Goal: Information Seeking & Learning: Learn about a topic

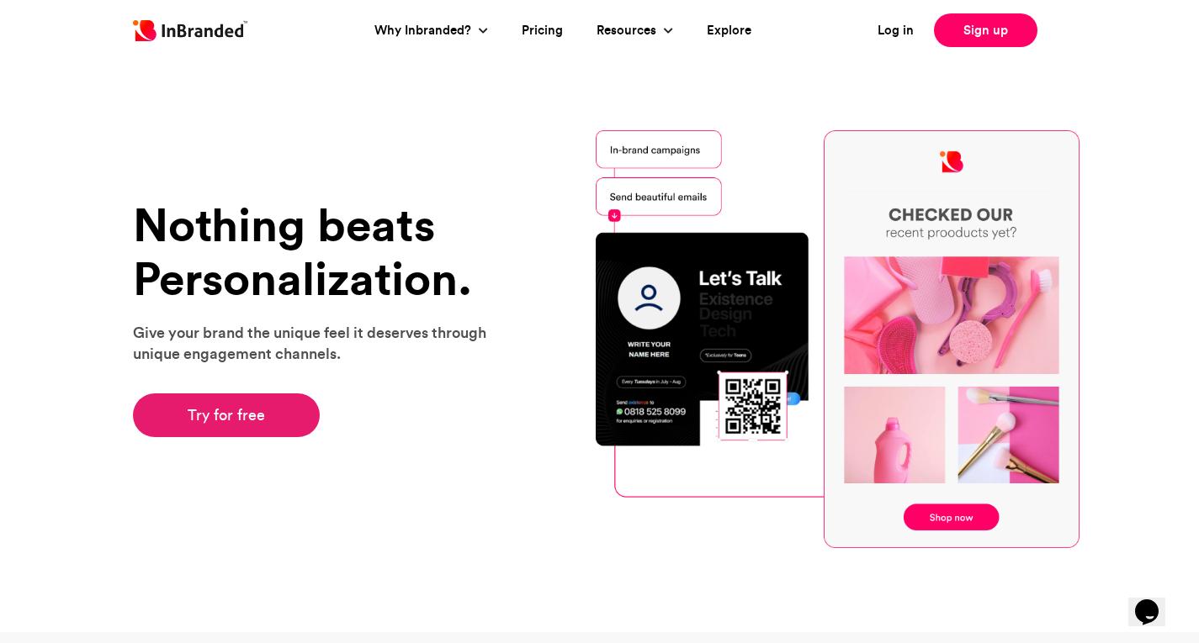
click at [225, 418] on link "Try for free" at bounding box center [227, 416] width 188 height 44
click at [550, 31] on link "Pricing" at bounding box center [541, 30] width 41 height 19
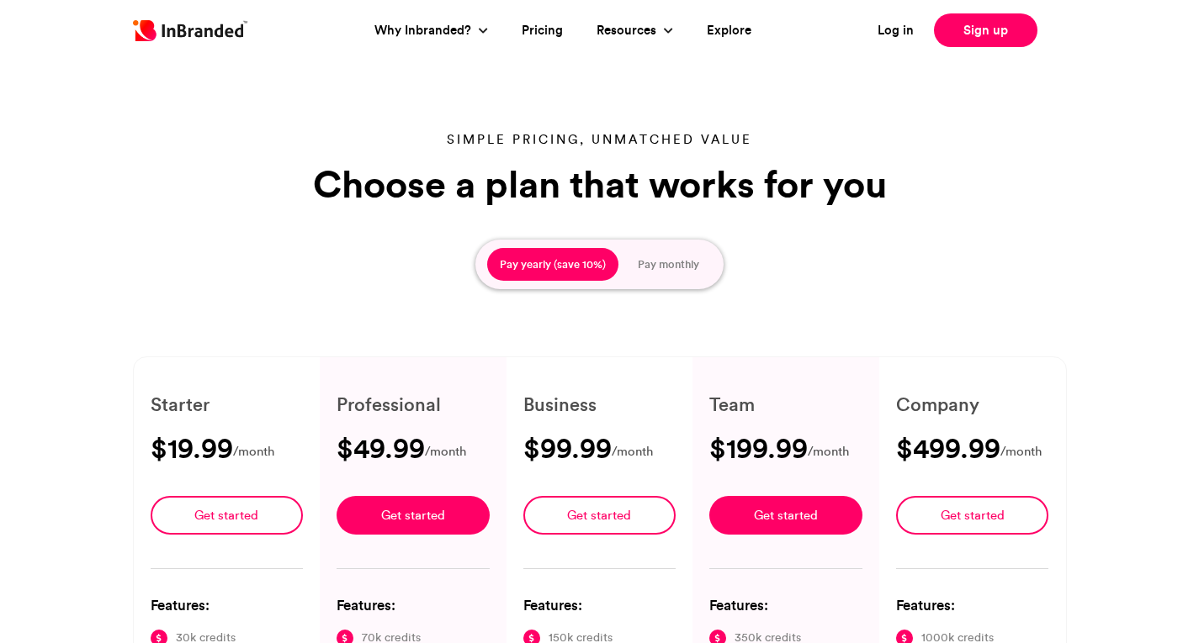
type input "****"
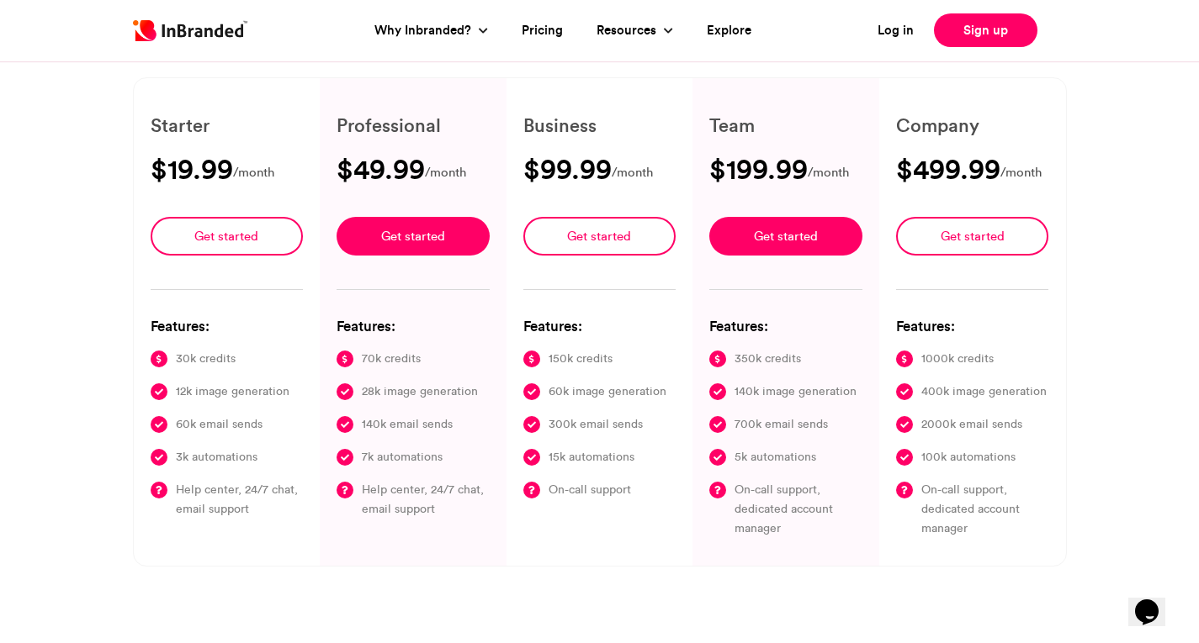
scroll to position [290, 0]
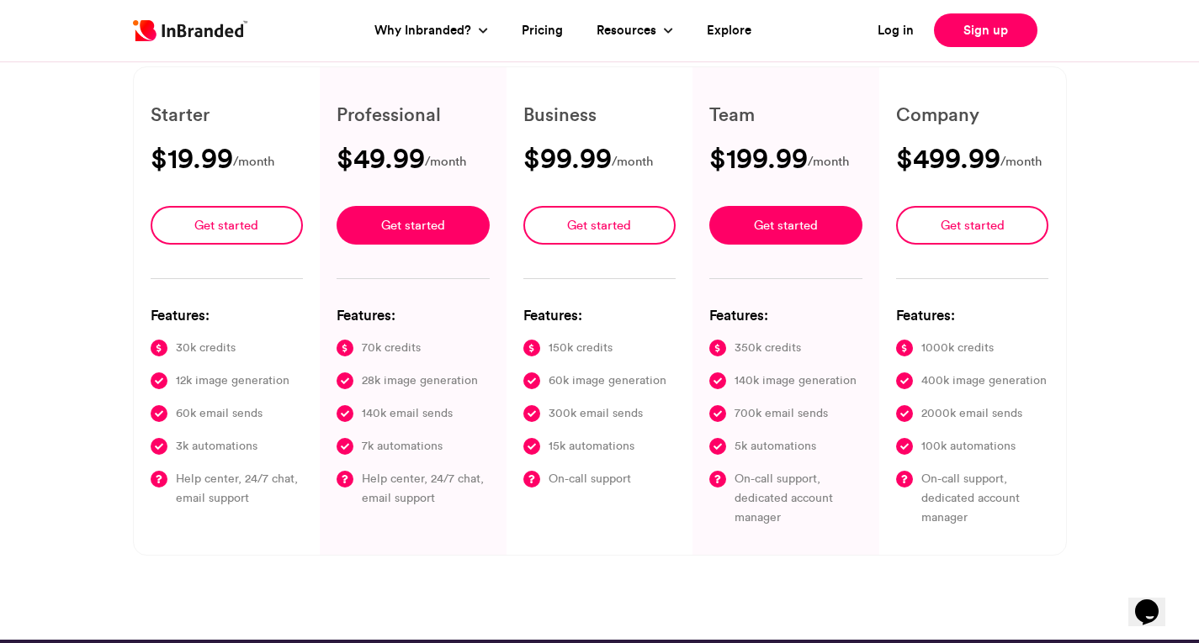
click at [1198, 122] on div "Simple pricing, unmatched value Choose a plan that works for you Pay yearly (sa…" at bounding box center [599, 198] width 1199 height 884
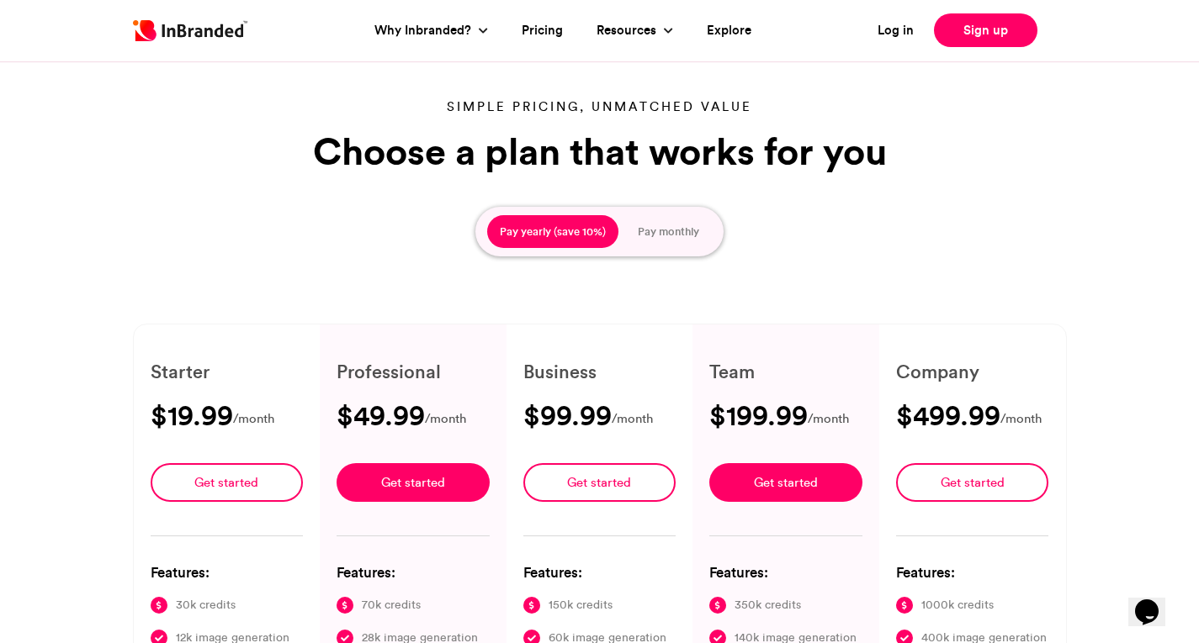
scroll to position [0, 0]
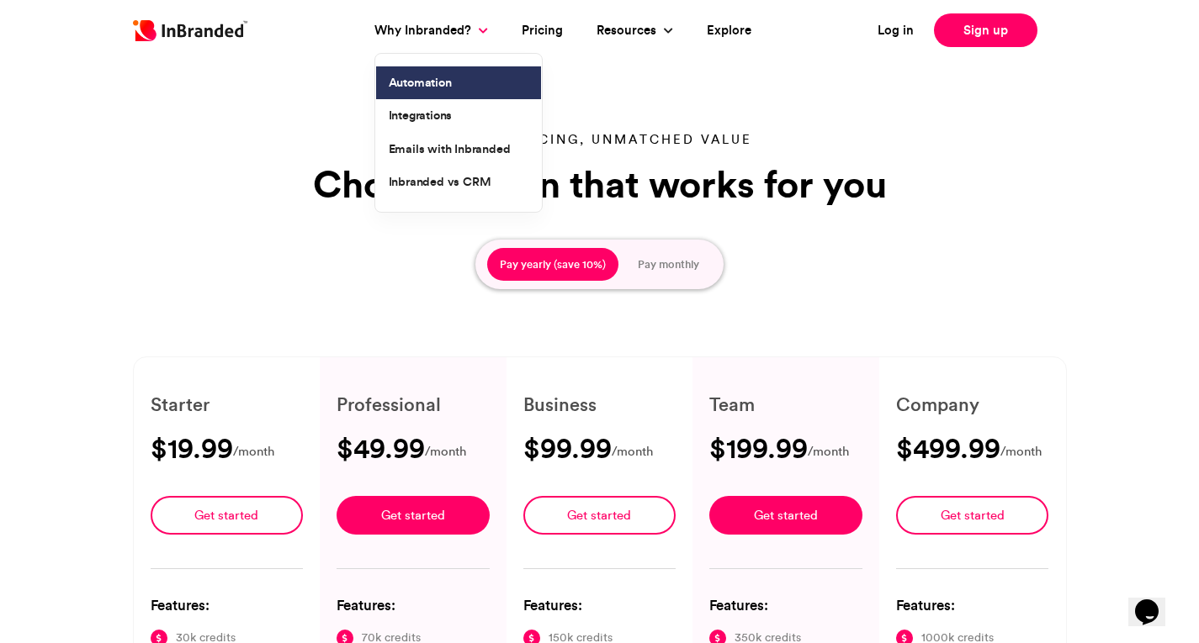
click at [435, 78] on link "Automation" at bounding box center [458, 83] width 165 height 34
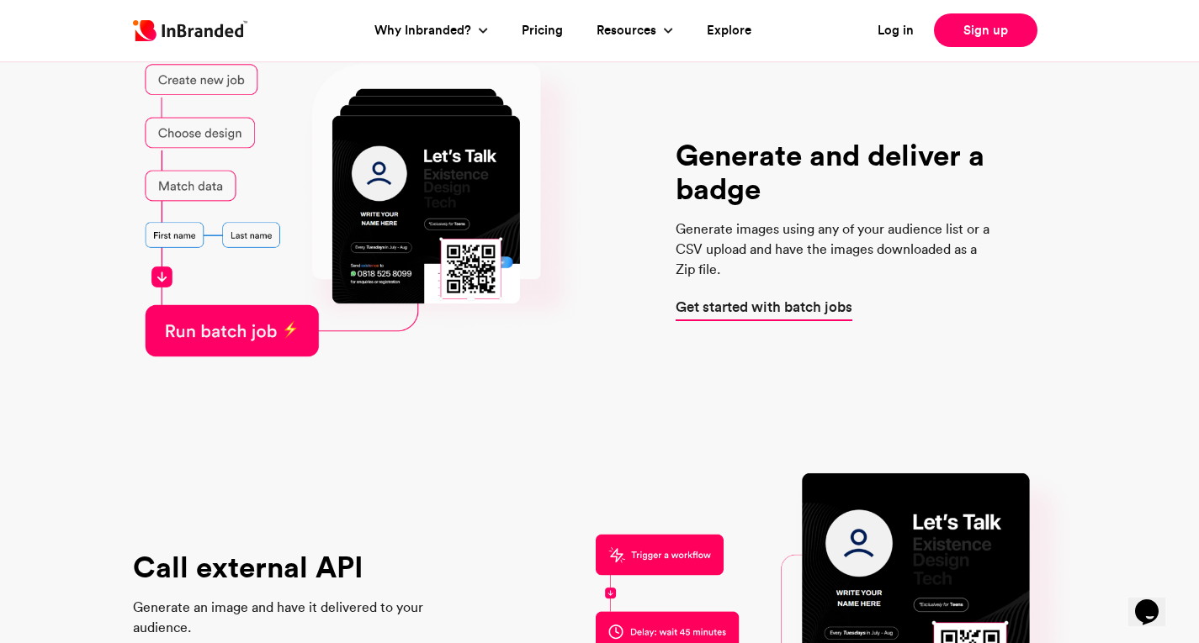
scroll to position [2959, 0]
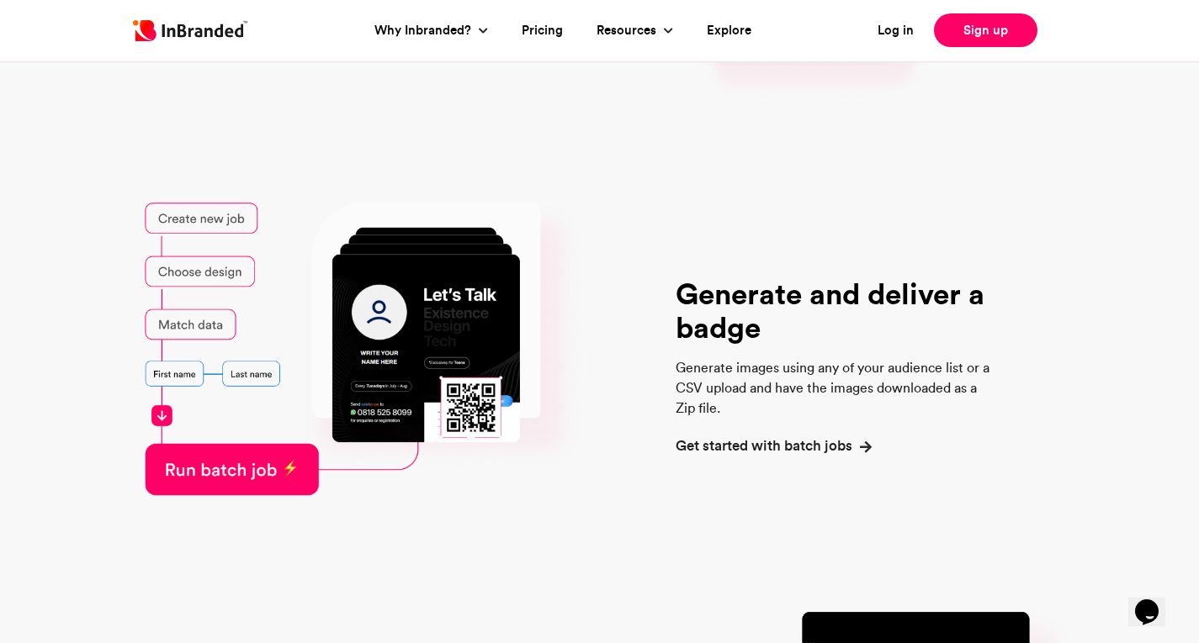
click at [763, 455] on span "Get started with batch jobs" at bounding box center [763, 445] width 177 height 21
